Goal: Share content

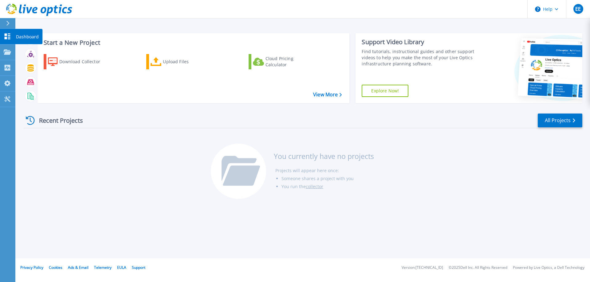
click at [7, 42] on link "Dashboard Dashboard" at bounding box center [7, 37] width 15 height 16
click at [15, 53] on link "Projects Projects" at bounding box center [7, 53] width 15 height 16
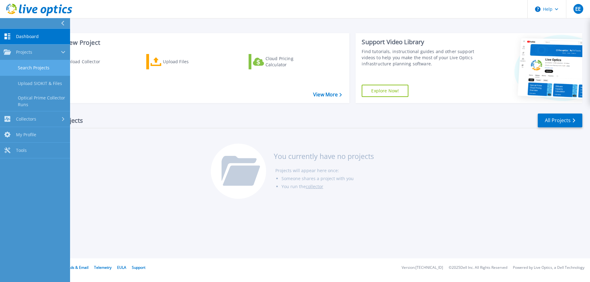
click at [33, 65] on link "Search Projects" at bounding box center [35, 68] width 70 height 16
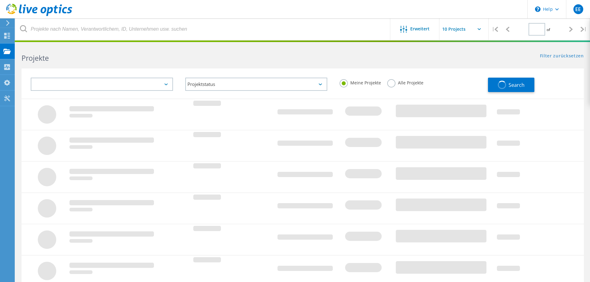
type input "1"
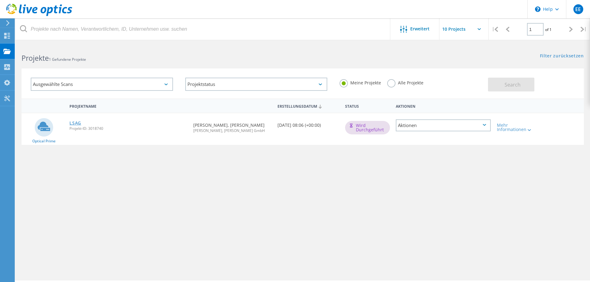
click at [78, 125] on link "LSAG" at bounding box center [75, 123] width 12 height 4
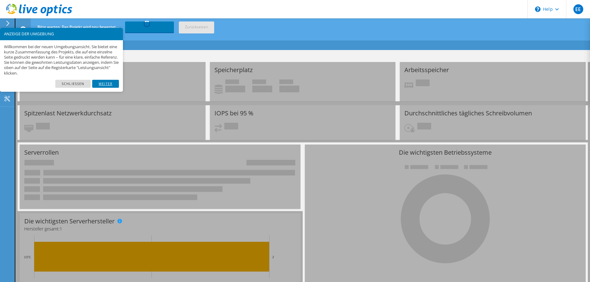
click at [108, 84] on link "Weiter" at bounding box center [105, 84] width 27 height 8
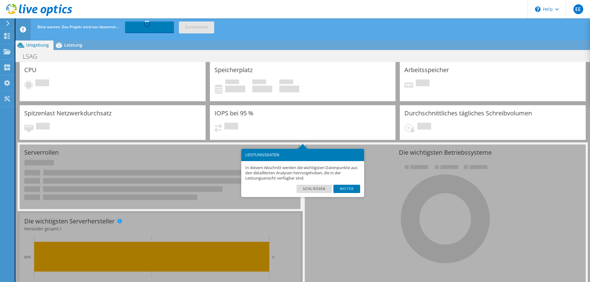
scroll to position [22, 0]
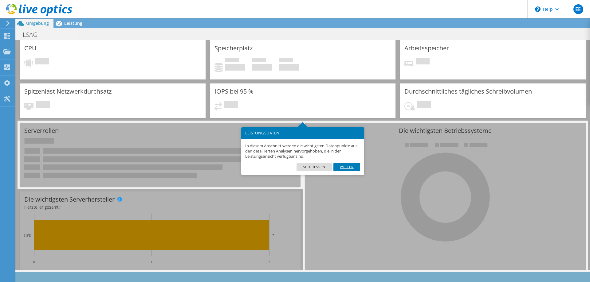
click at [349, 167] on link "Weiter" at bounding box center [346, 167] width 27 height 8
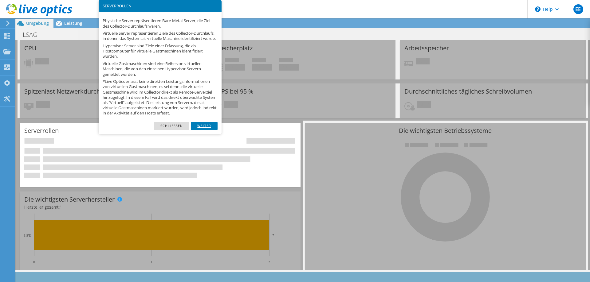
click at [201, 129] on link "Weiter" at bounding box center [204, 126] width 27 height 8
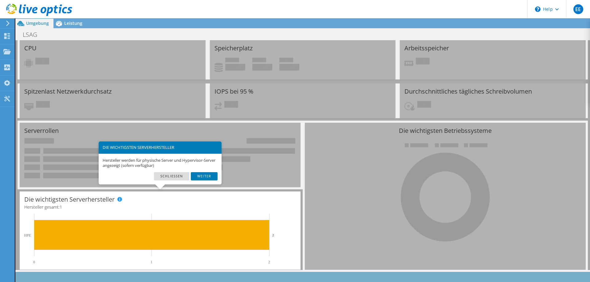
click at [201, 172] on div "Hersteller werden für physische Server und Hypervisor-Server angezeigt (sofern …" at bounding box center [160, 163] width 123 height 19
click at [202, 175] on link "Weiter" at bounding box center [204, 176] width 27 height 8
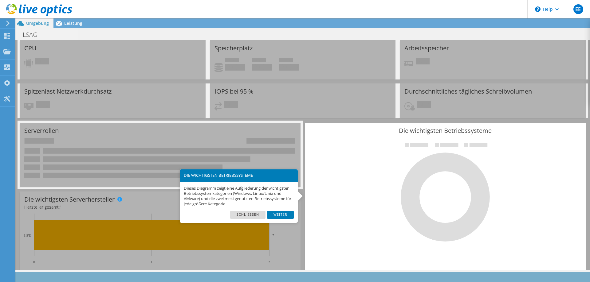
scroll to position [0, 0]
click at [283, 216] on link "Weiter" at bounding box center [280, 215] width 27 height 8
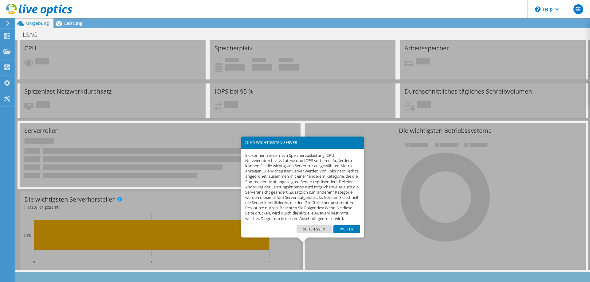
scroll to position [24, 0]
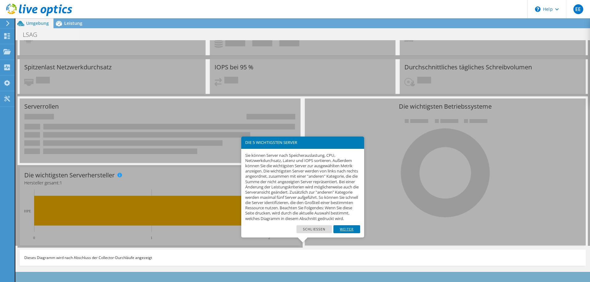
click at [339, 234] on link "Weiter" at bounding box center [346, 230] width 27 height 8
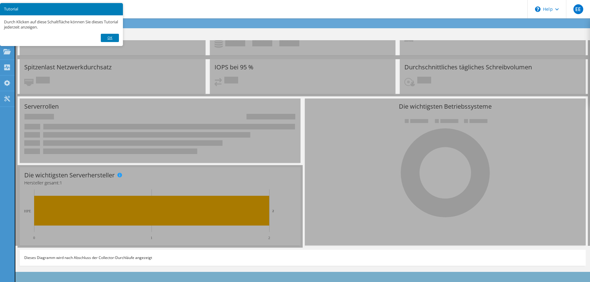
click at [109, 38] on link "Ok" at bounding box center [110, 38] width 18 height 8
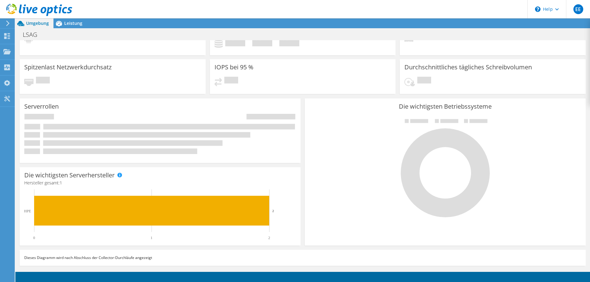
scroll to position [0, 0]
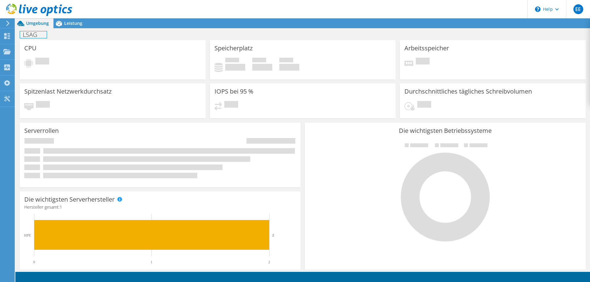
click at [31, 36] on h1 "LSAG" at bounding box center [33, 34] width 27 height 7
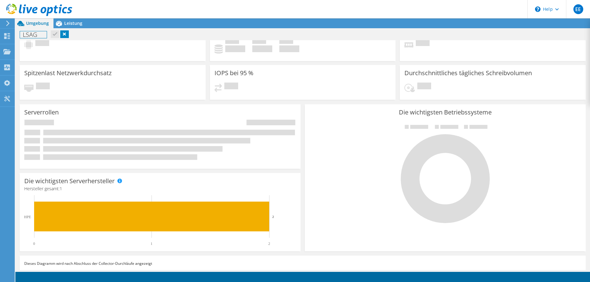
scroll to position [24, 0]
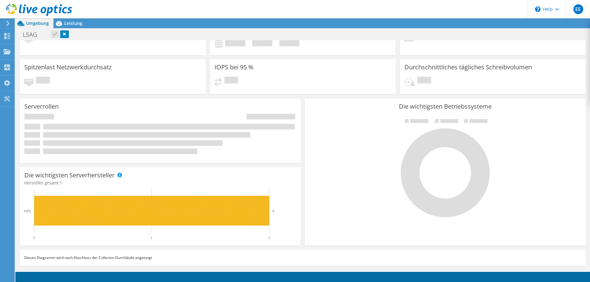
click at [108, 199] on rect at bounding box center [151, 211] width 235 height 30
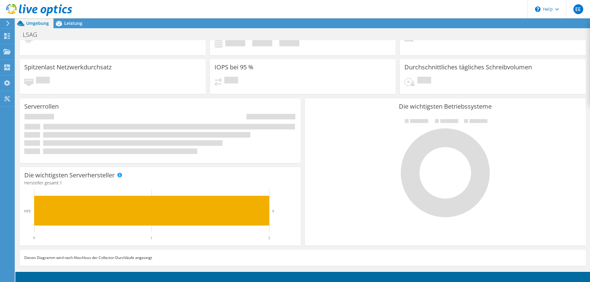
scroll to position [0, 0]
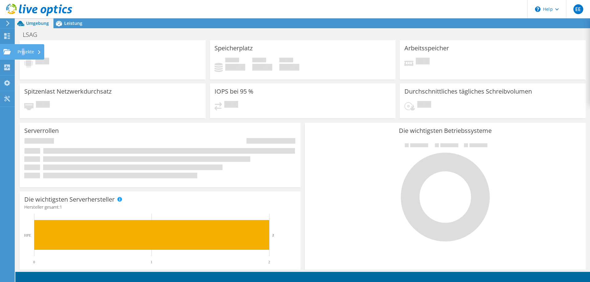
click at [23, 55] on div "Projekte" at bounding box center [29, 51] width 30 height 15
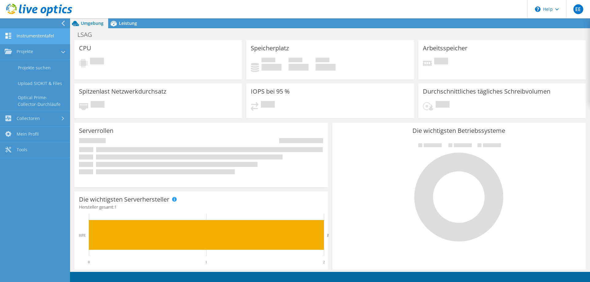
click at [34, 41] on link "Instrumententafel" at bounding box center [35, 37] width 70 height 16
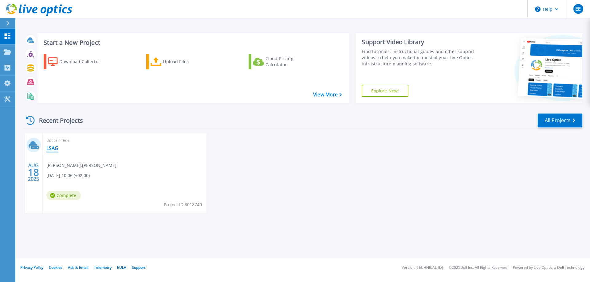
click at [53, 149] on link "LSAG" at bounding box center [52, 148] width 12 height 6
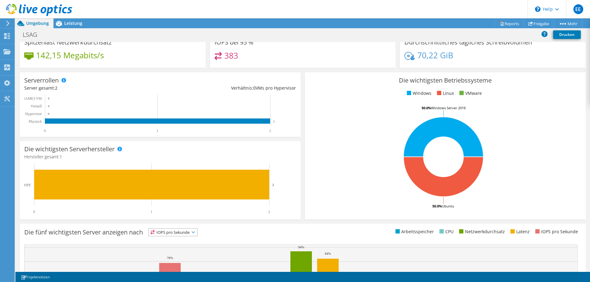
scroll to position [128, 0]
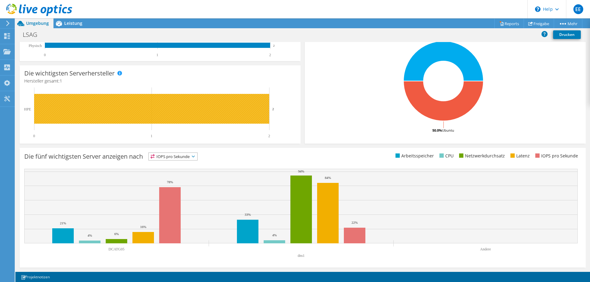
click at [91, 111] on rect at bounding box center [151, 109] width 235 height 30
click at [209, 116] on rect at bounding box center [151, 109] width 235 height 30
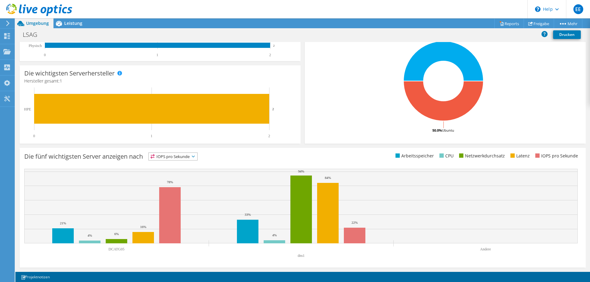
click at [177, 160] on span "IOPS pro Sekunde" at bounding box center [173, 156] width 49 height 7
click at [183, 158] on span "IOPS pro Sekunde" at bounding box center [173, 156] width 49 height 7
click at [191, 156] on span "IOPS pro Sekunde" at bounding box center [173, 156] width 49 height 7
click at [189, 158] on span "IOPS pro Sekunde" at bounding box center [173, 156] width 49 height 7
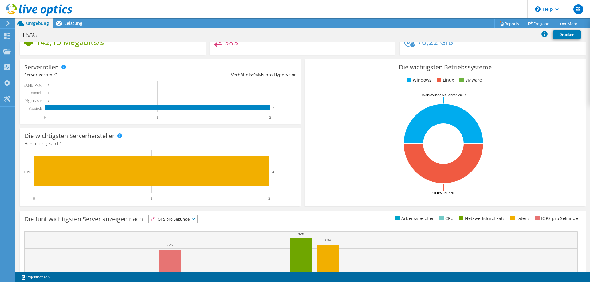
scroll to position [0, 0]
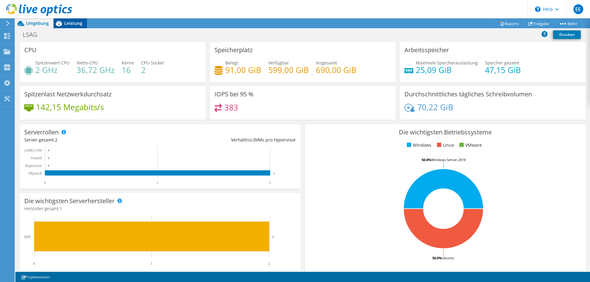
click at [69, 22] on span "Leistung" at bounding box center [73, 23] width 18 height 6
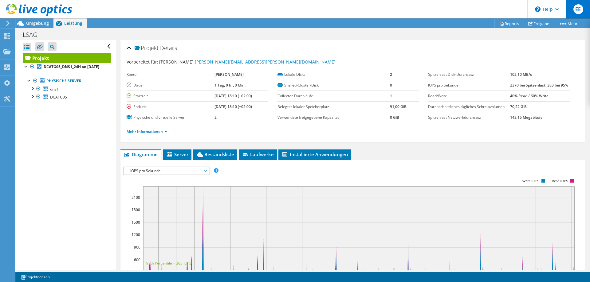
click at [582, 10] on span "EE" at bounding box center [579, 9] width 10 height 10
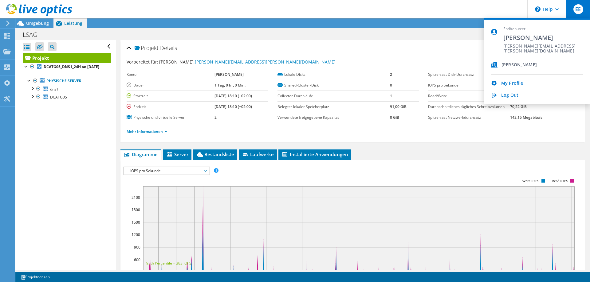
click at [523, 85] on div "My Profile" at bounding box center [537, 84] width 92 height 6
click at [513, 86] on link "My Profile" at bounding box center [512, 84] width 22 height 6
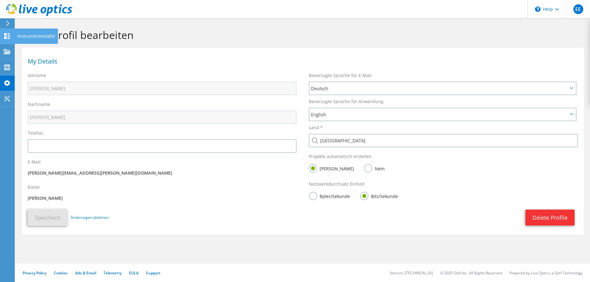
click at [9, 34] on use at bounding box center [7, 36] width 6 height 6
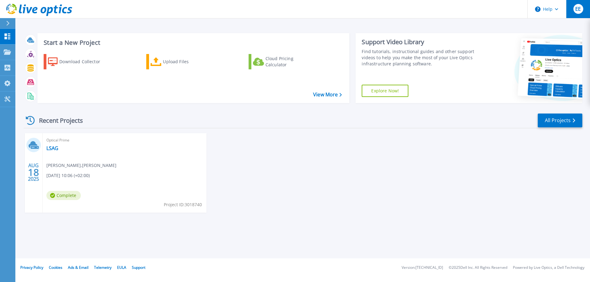
click at [577, 8] on span "EE" at bounding box center [578, 8] width 6 height 5
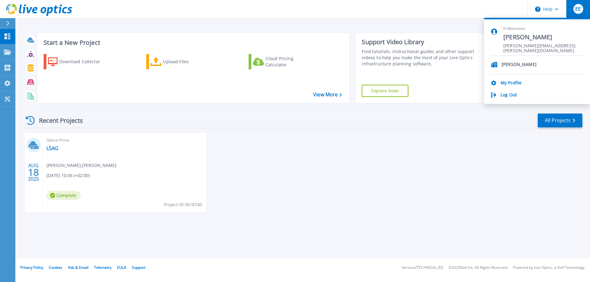
click at [577, 8] on span "EE" at bounding box center [578, 8] width 6 height 5
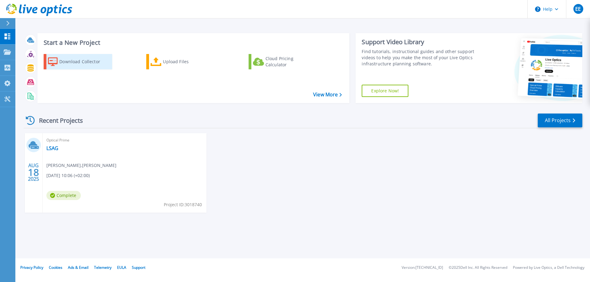
click at [83, 60] on div "Download Collector" at bounding box center [83, 62] width 49 height 12
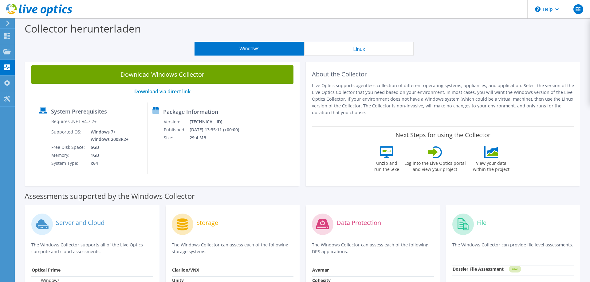
click at [345, 45] on button "Linux" at bounding box center [359, 49] width 110 height 14
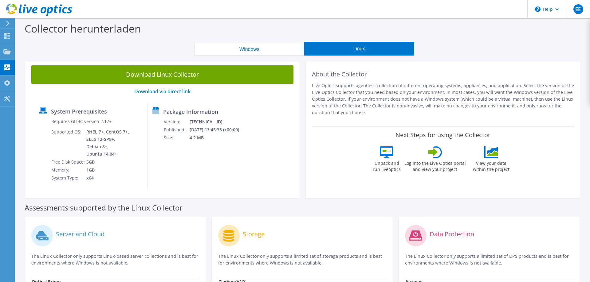
click at [272, 48] on button "Windows" at bounding box center [250, 49] width 110 height 14
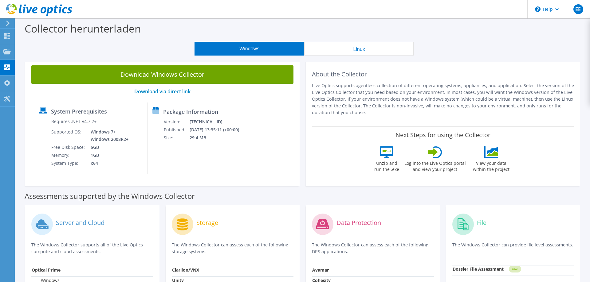
drag, startPoint x: 335, startPoint y: 44, endPoint x: 306, endPoint y: 44, distance: 29.5
click at [335, 44] on button "Linux" at bounding box center [359, 49] width 110 height 14
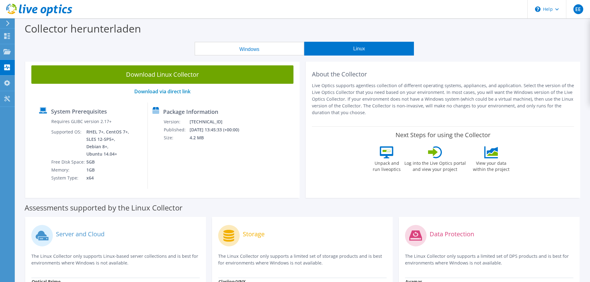
click at [299, 44] on button "Windows" at bounding box center [250, 49] width 110 height 14
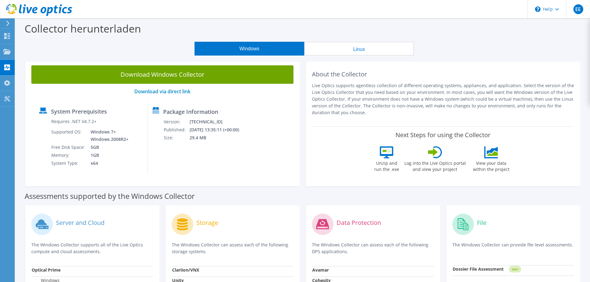
click at [498, 155] on icon at bounding box center [492, 154] width 11 height 5
click at [16, 54] on div "Projekte" at bounding box center [29, 51] width 30 height 15
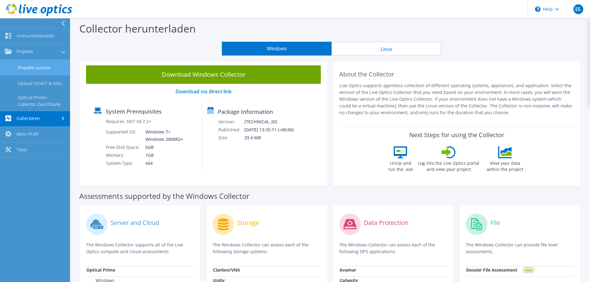
click at [42, 70] on link "Projekte suchen" at bounding box center [35, 68] width 70 height 16
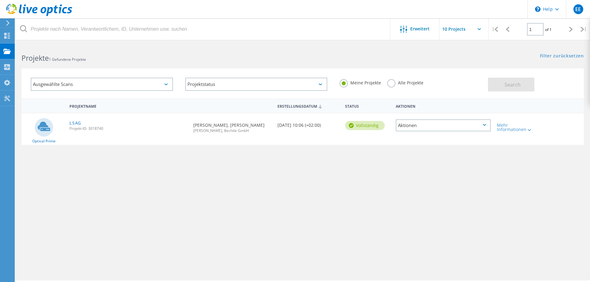
click at [428, 130] on div "Aktionen" at bounding box center [443, 126] width 95 height 12
click at [420, 133] on div "Freigabe" at bounding box center [443, 131] width 94 height 10
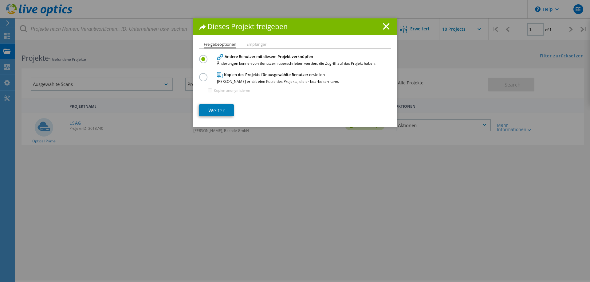
click at [259, 44] on li "Empfänger" at bounding box center [256, 44] width 20 height 5
click at [220, 45] on li "Freigabeoptionen" at bounding box center [220, 45] width 33 height 6
click at [205, 75] on label at bounding box center [204, 74] width 11 height 2
click at [0, 0] on input "radio" at bounding box center [0, 0] width 0 height 0
click at [204, 57] on label at bounding box center [204, 56] width 11 height 2
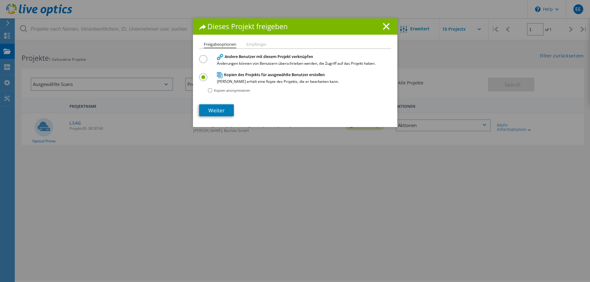
click at [0, 0] on input "radio" at bounding box center [0, 0] width 0 height 0
click at [217, 112] on link "Weiter" at bounding box center [216, 111] width 35 height 12
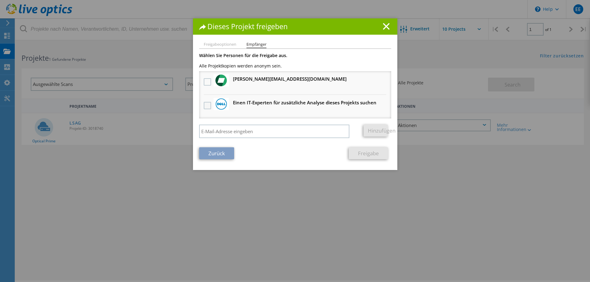
click at [208, 106] on label at bounding box center [208, 105] width 9 height 7
click at [0, 0] on input "checkbox" at bounding box center [0, 0] width 0 height 0
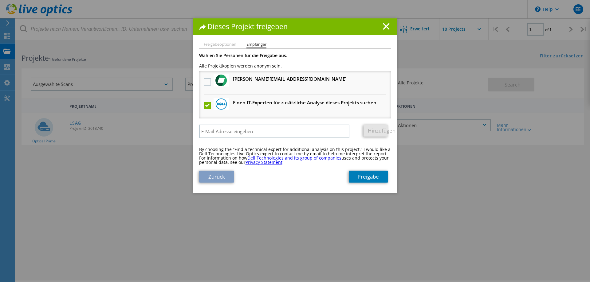
click at [208, 107] on label at bounding box center [208, 105] width 9 height 7
click at [0, 0] on input "checkbox" at bounding box center [0, 0] width 0 height 0
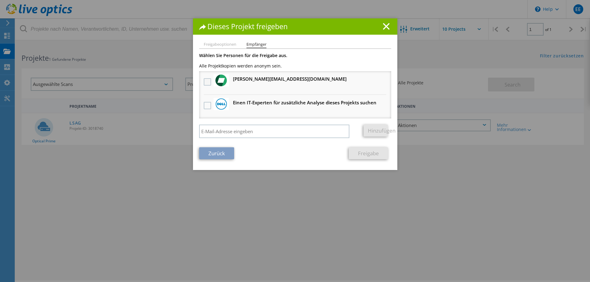
click at [206, 82] on label at bounding box center [208, 81] width 9 height 7
click at [0, 0] on input "checkbox" at bounding box center [0, 0] width 0 height 0
click at [207, 105] on label at bounding box center [208, 105] width 9 height 7
click at [0, 0] on input "checkbox" at bounding box center [0, 0] width 0 height 0
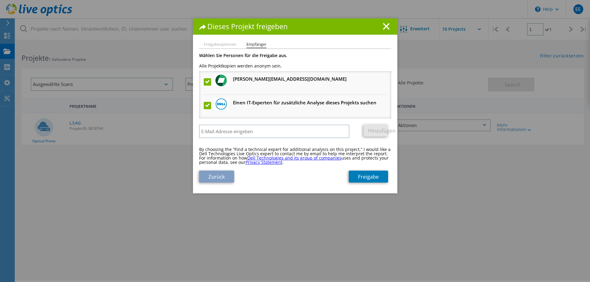
click at [207, 106] on label at bounding box center [208, 105] width 9 height 7
click at [0, 0] on input "checkbox" at bounding box center [0, 0] width 0 height 0
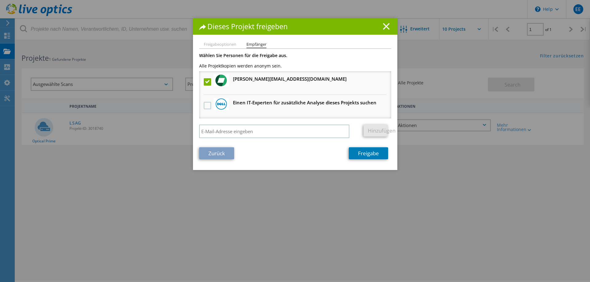
click at [387, 26] on line at bounding box center [386, 26] width 6 height 6
